Goal: Task Accomplishment & Management: Manage account settings

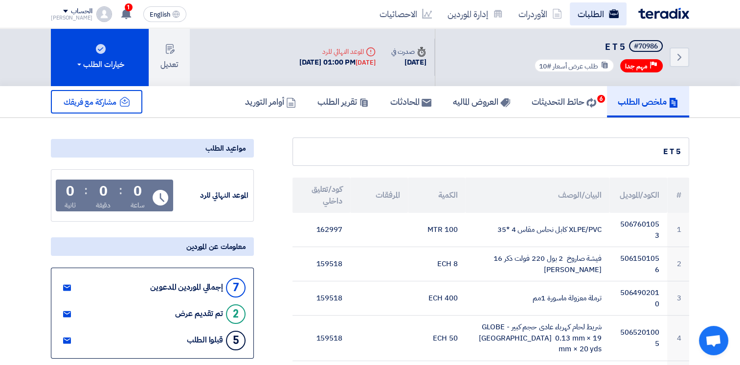
click at [602, 18] on link "الطلبات" at bounding box center [598, 13] width 57 height 23
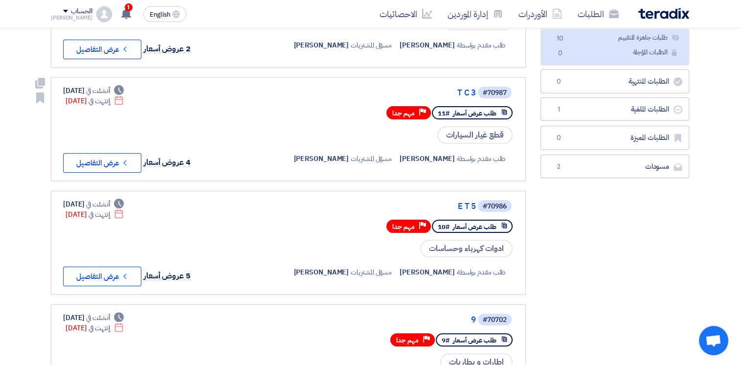
scroll to position [159, 0]
click at [464, 203] on link "E T 5" at bounding box center [378, 206] width 196 height 9
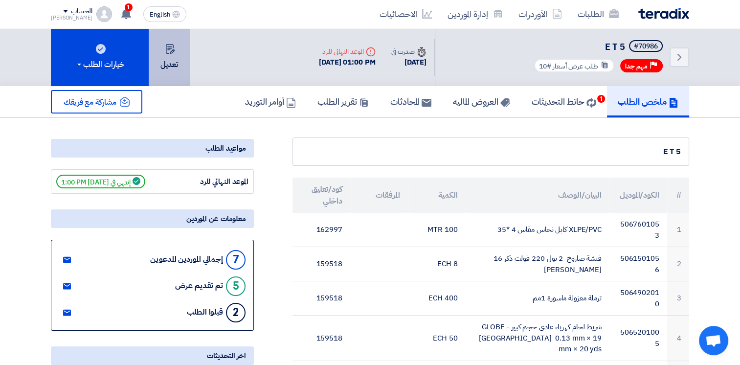
click at [175, 55] on button "تعديل" at bounding box center [169, 57] width 41 height 58
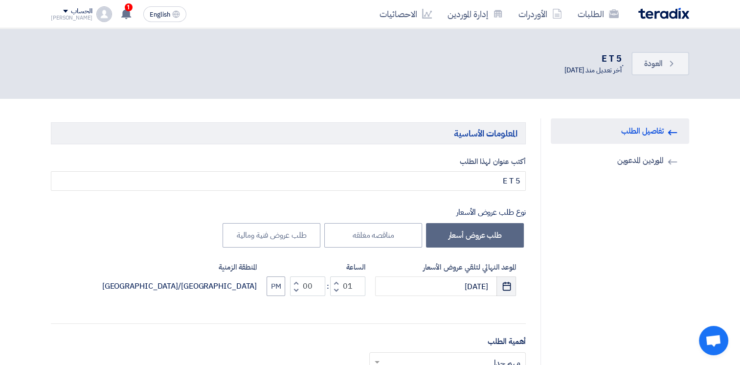
click at [505, 285] on icon "Pick a date" at bounding box center [507, 286] width 10 height 10
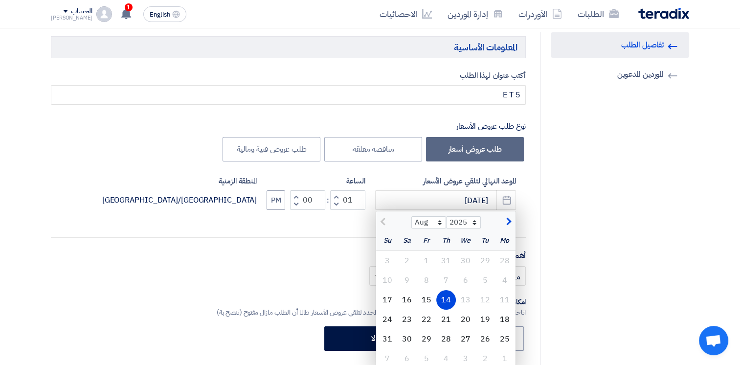
scroll to position [90, 0]
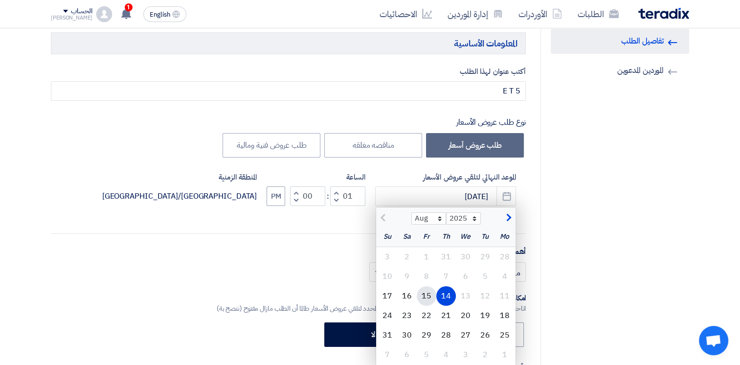
click at [429, 298] on div "15" at bounding box center [427, 296] width 20 height 20
type input "[DATE]"
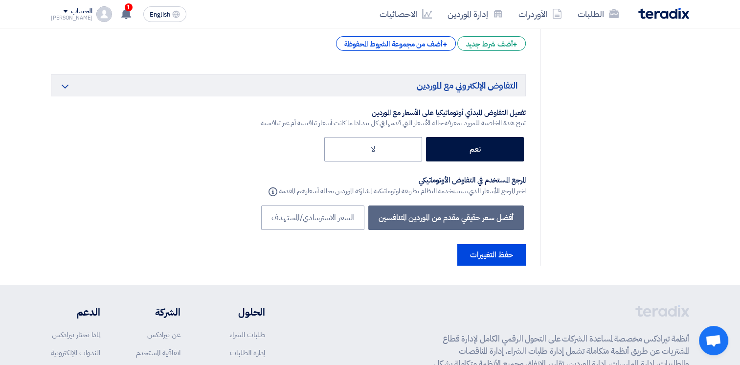
scroll to position [10818, 0]
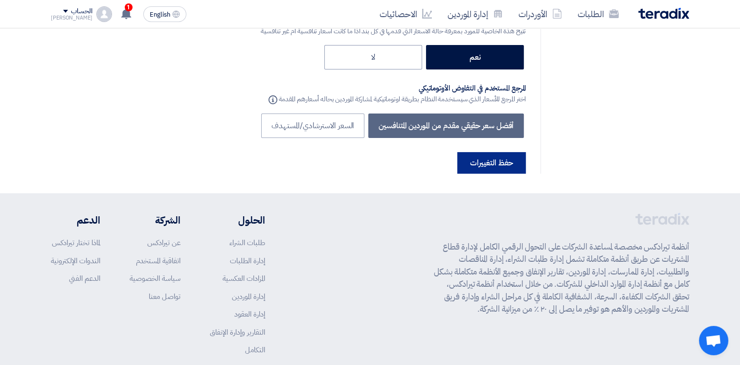
click at [487, 152] on button "حفظ التغييرات" at bounding box center [491, 163] width 68 height 22
click at [499, 152] on button "حفظ التغييرات" at bounding box center [491, 163] width 68 height 22
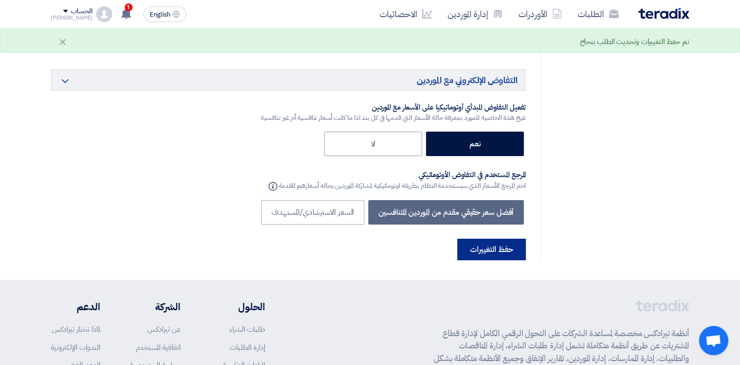
scroll to position [0, 0]
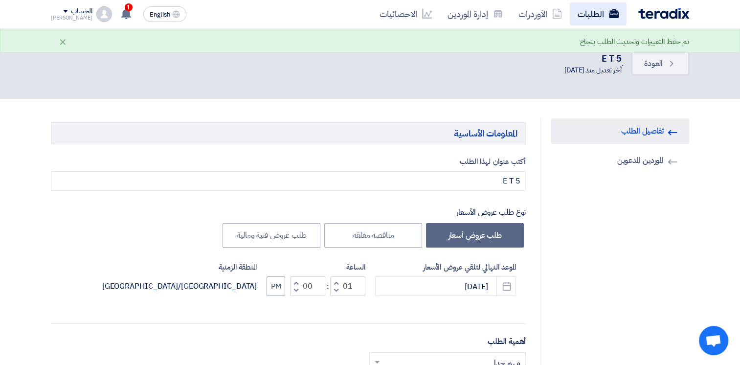
click at [607, 19] on link "الطلبات" at bounding box center [598, 13] width 57 height 23
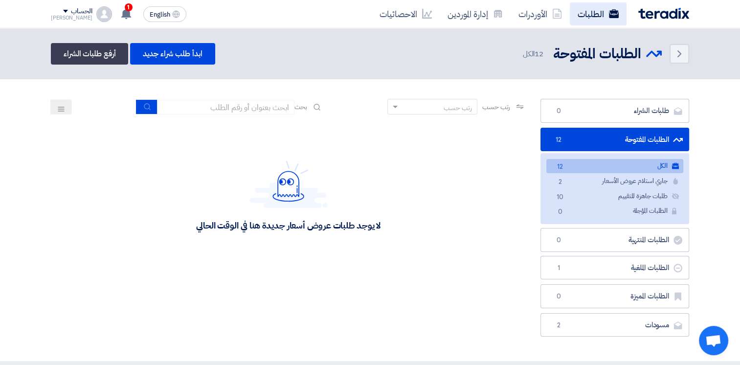
click at [592, 11] on link "الطلبات" at bounding box center [598, 13] width 57 height 23
